Goal: Navigation & Orientation: Find specific page/section

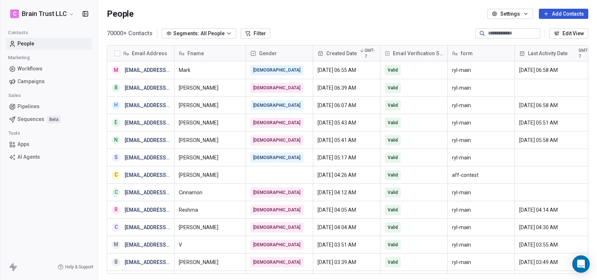
scroll to position [247, 499]
click at [35, 82] on span "Campaigns" at bounding box center [30, 82] width 27 height 8
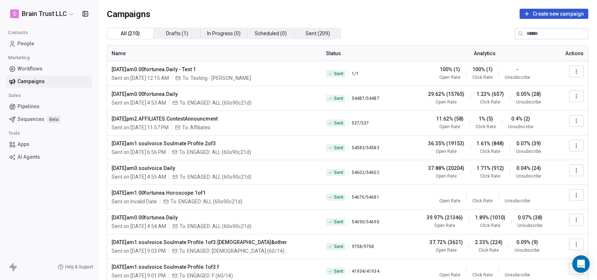
click at [64, 79] on link "Campaigns" at bounding box center [49, 82] width 86 height 12
